Goal: Navigation & Orientation: Find specific page/section

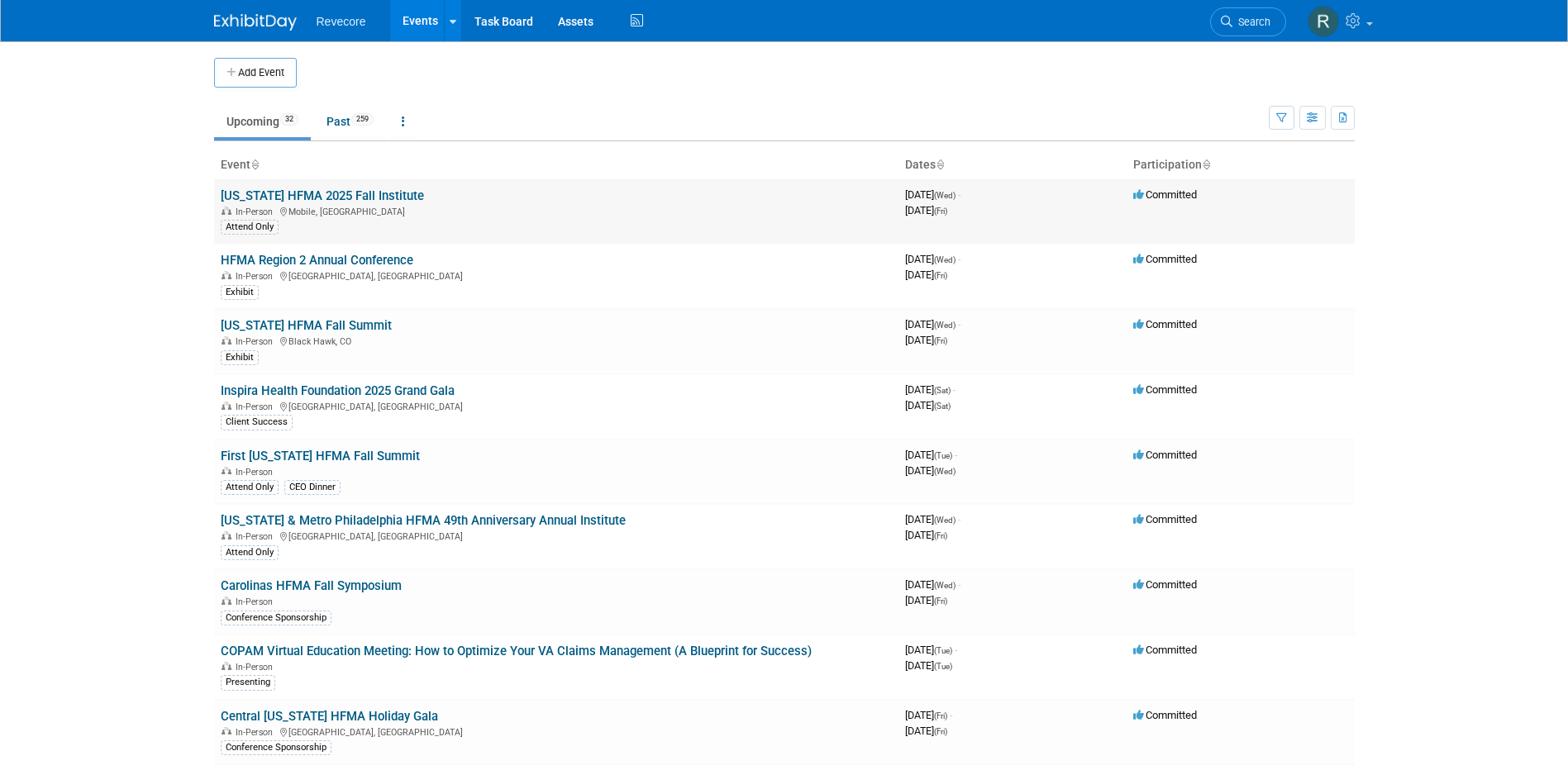
click at [372, 202] on link "[US_STATE] HFMA 2025 Fall Institute" at bounding box center [322, 196] width 204 height 15
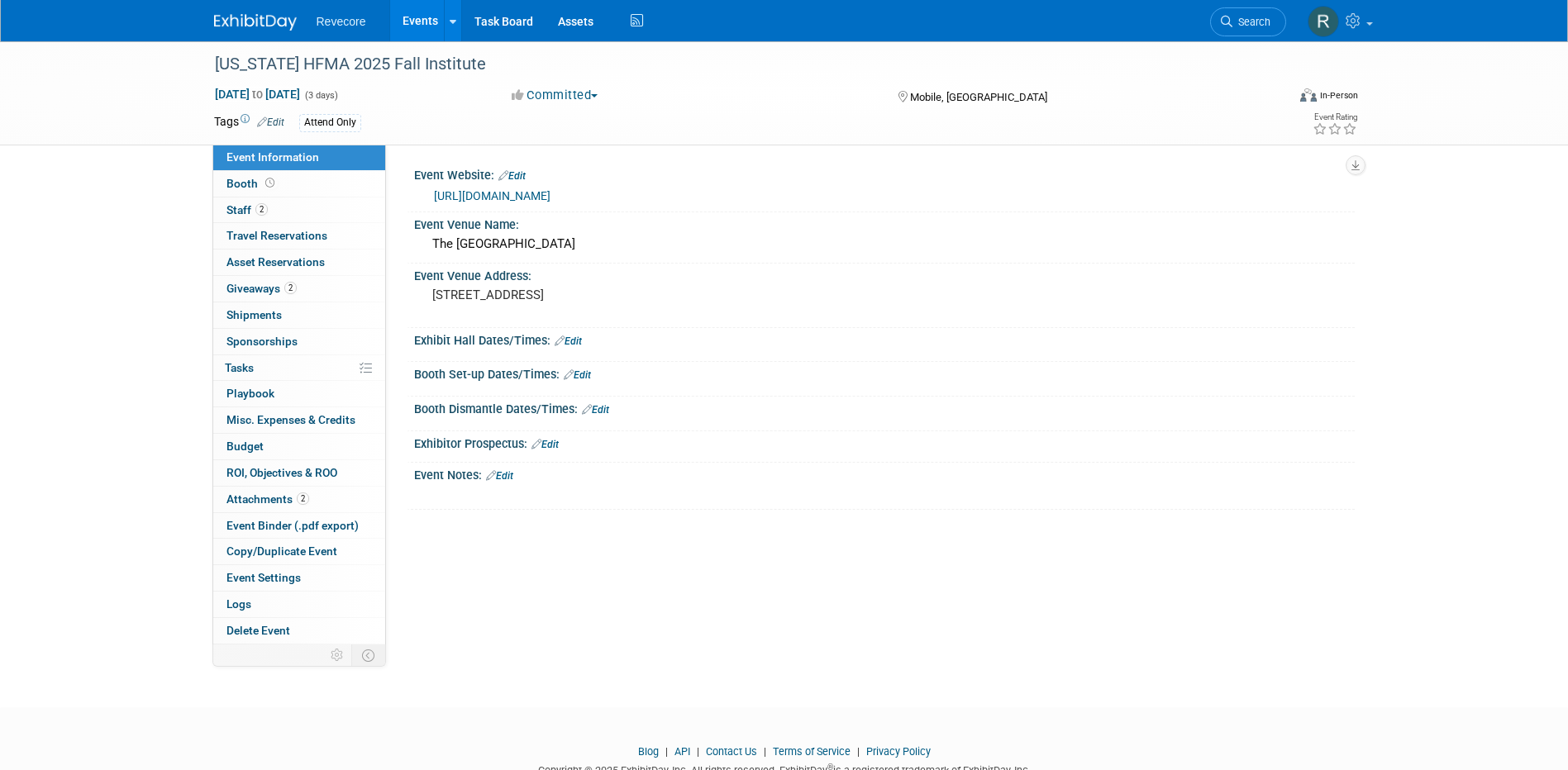
click at [432, 39] on link "Events" at bounding box center [419, 20] width 60 height 41
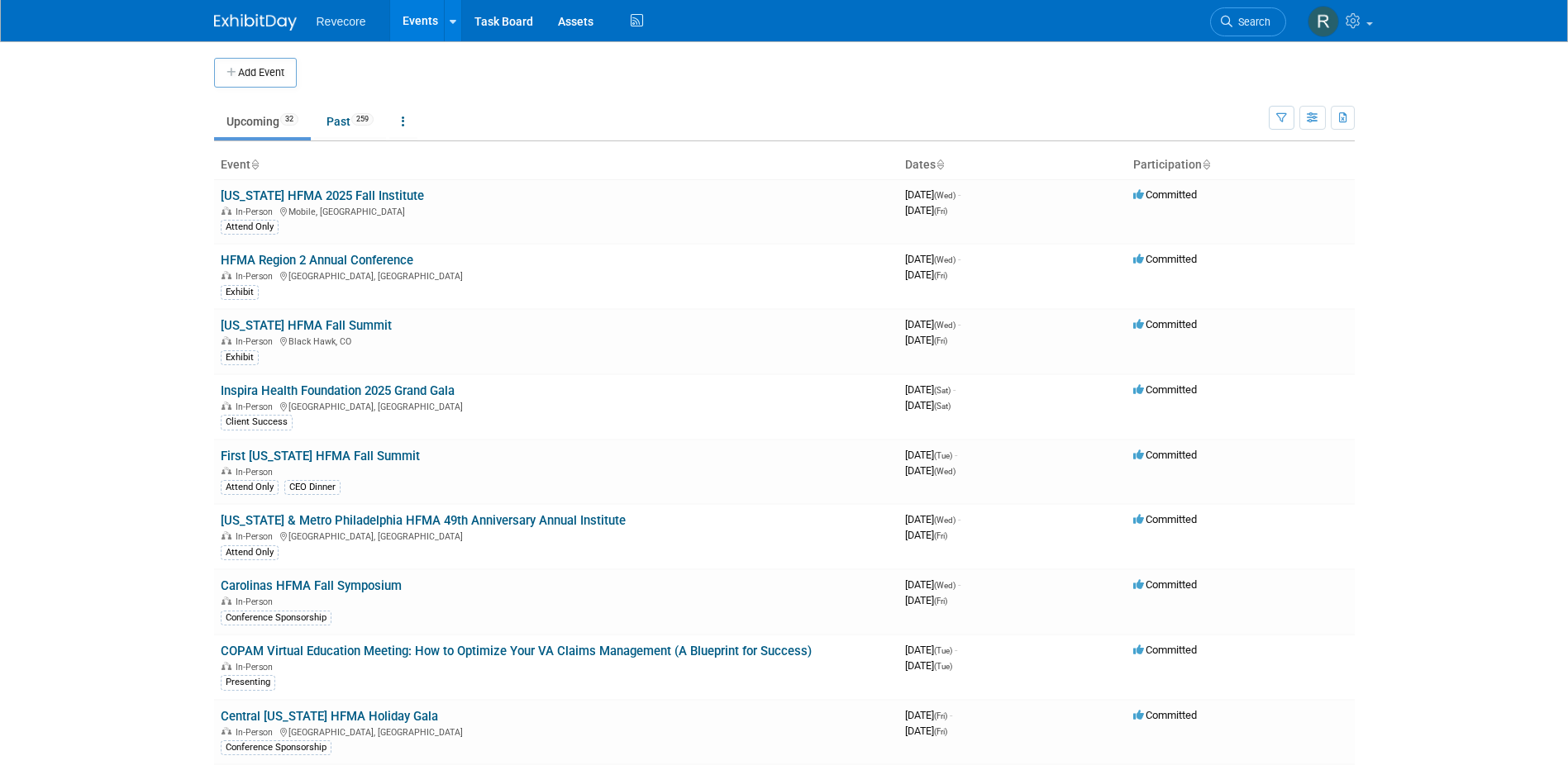
click at [419, 17] on link "Events" at bounding box center [419, 20] width 60 height 41
